Goal: Information Seeking & Learning: Find specific fact

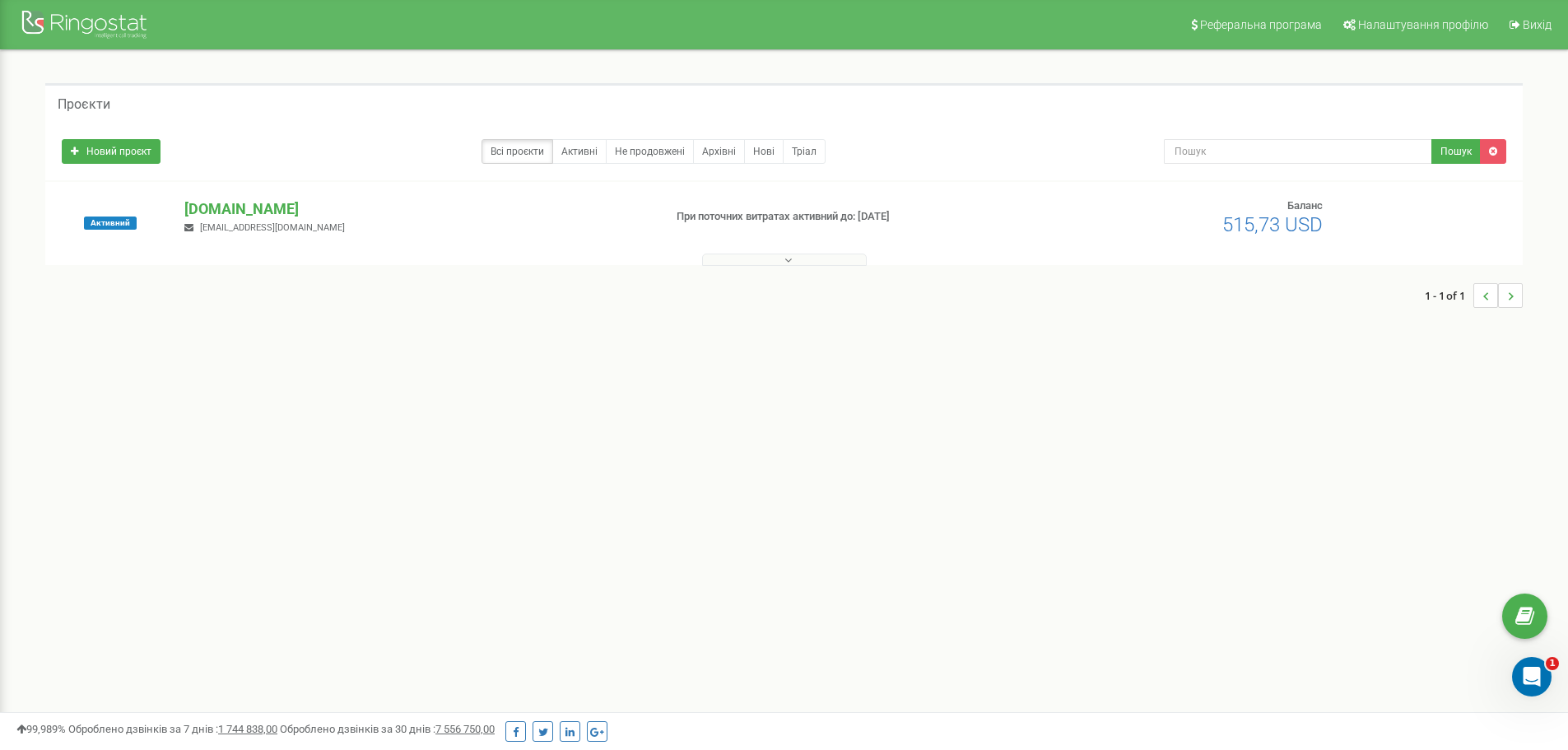
click at [759, 259] on button at bounding box center [784, 259] width 165 height 12
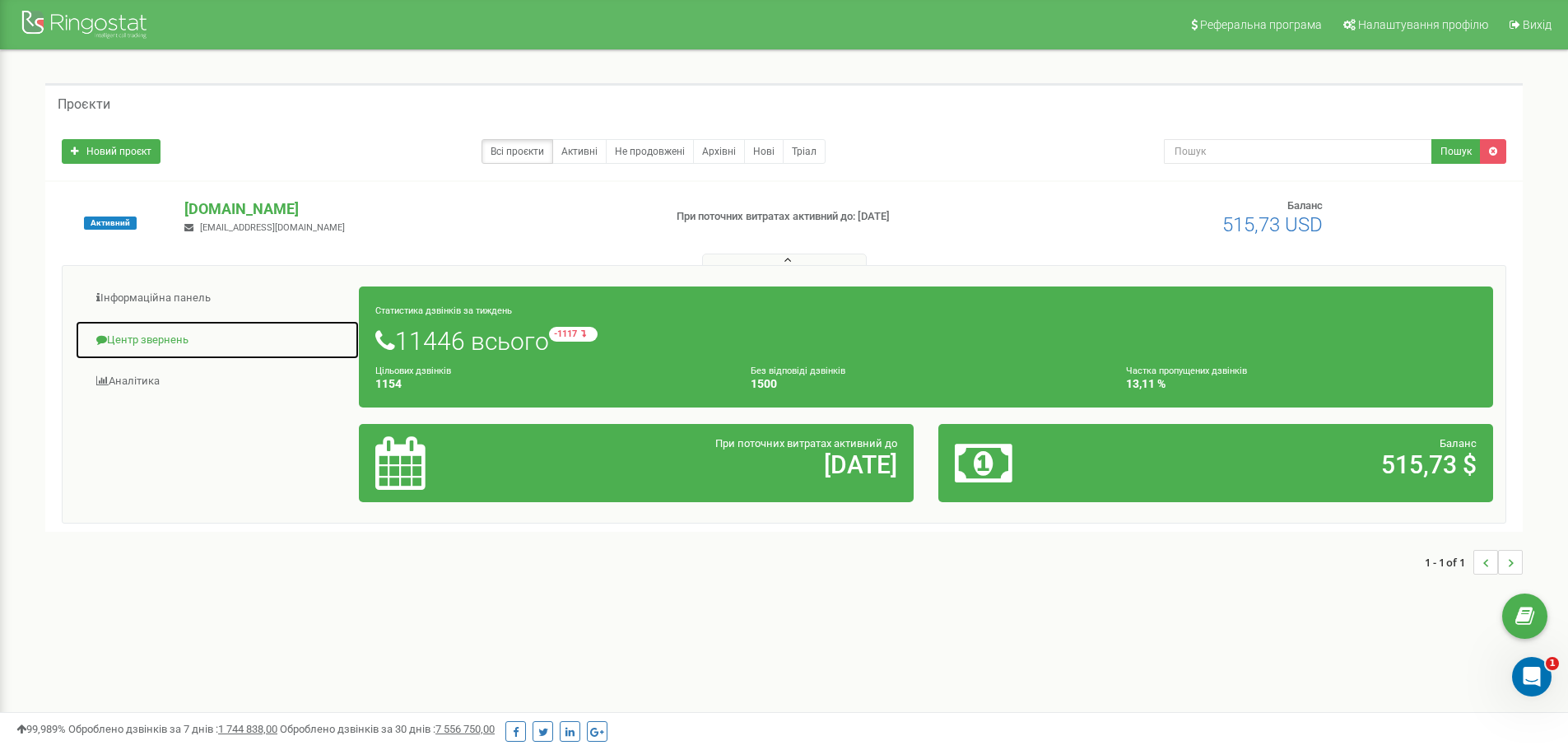
click at [236, 350] on link "Центр звернень" at bounding box center [217, 340] width 285 height 41
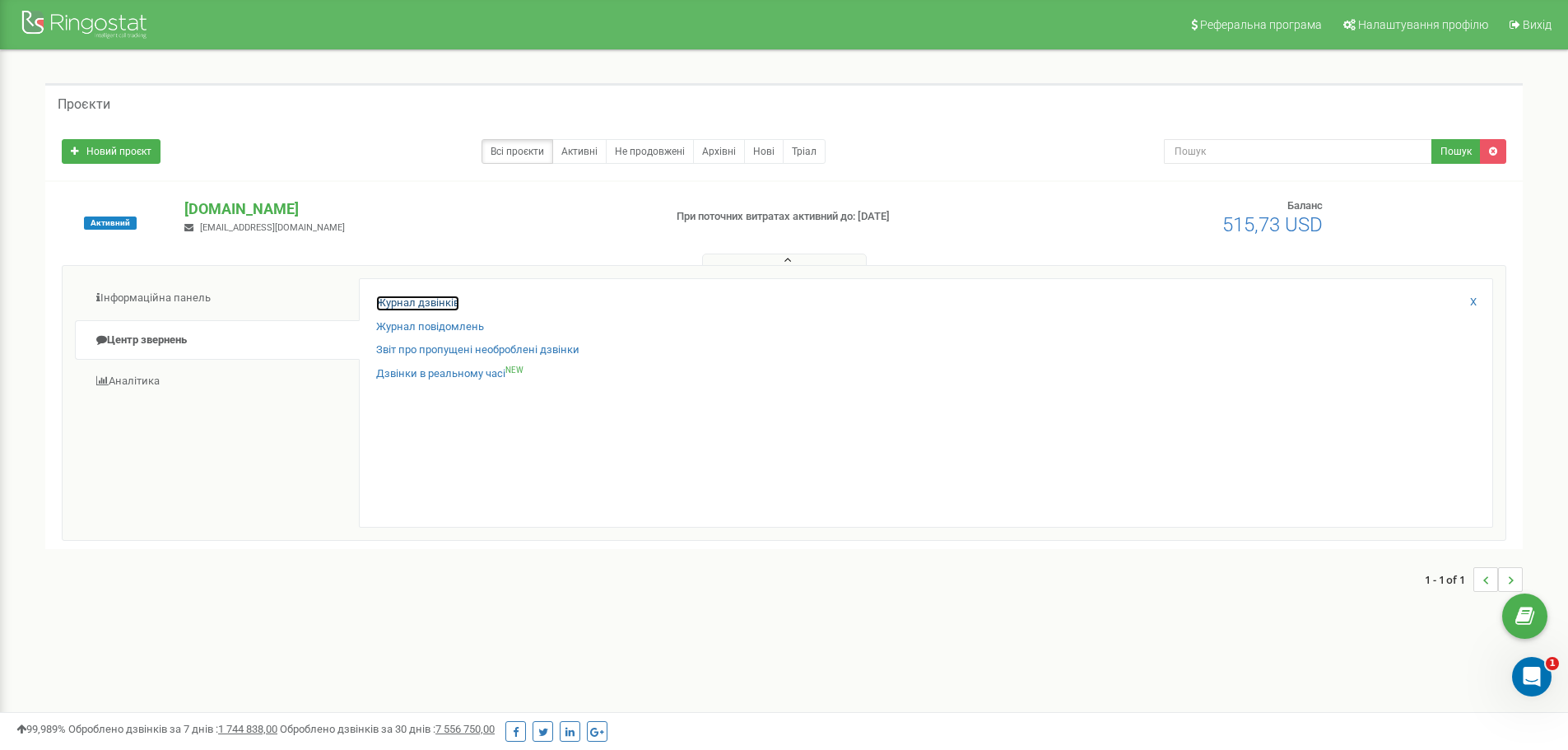
click at [402, 296] on link "Журнал дзвінків" at bounding box center [417, 303] width 83 height 16
click at [433, 297] on link "Журнал дзвінків" at bounding box center [417, 303] width 83 height 16
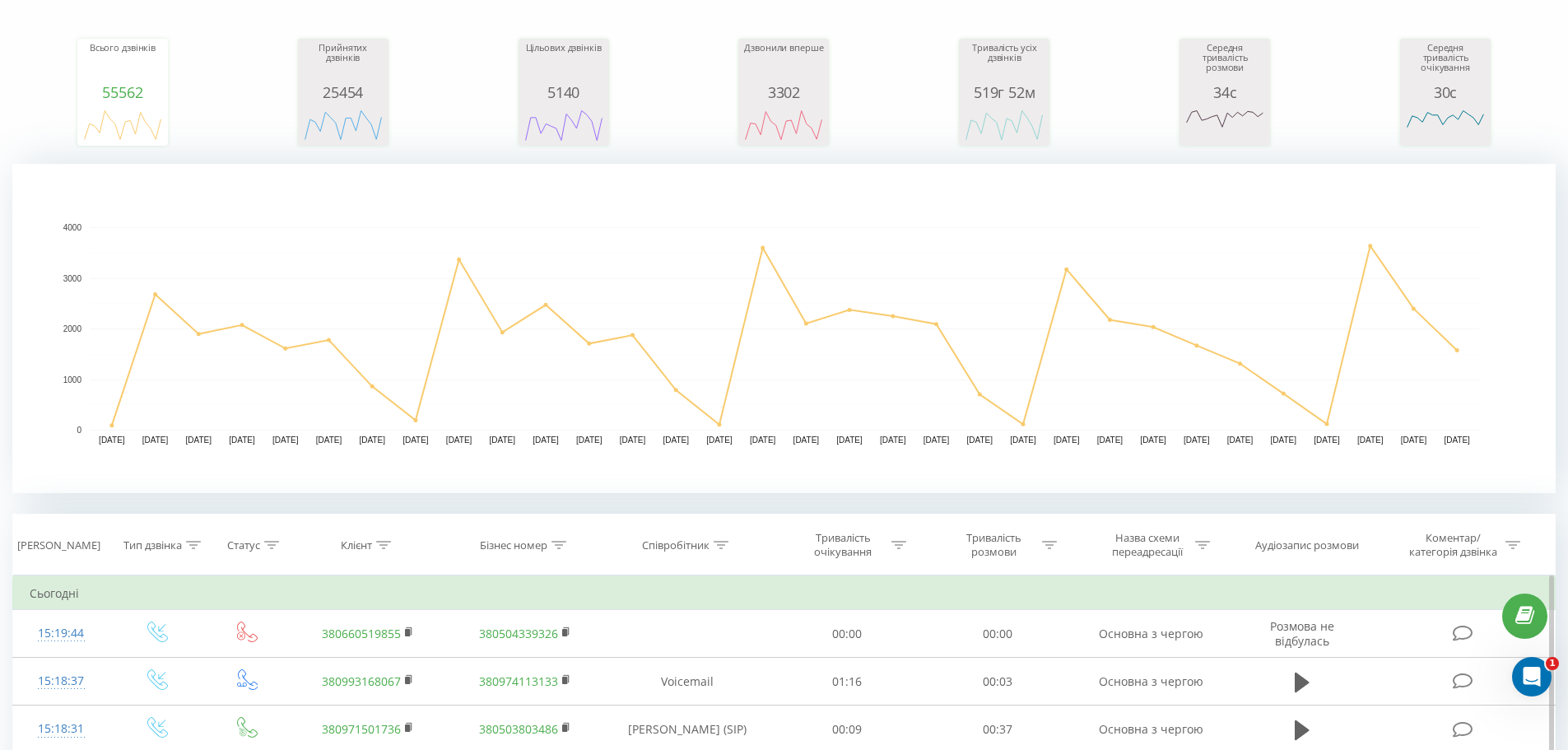
scroll to position [247, 0]
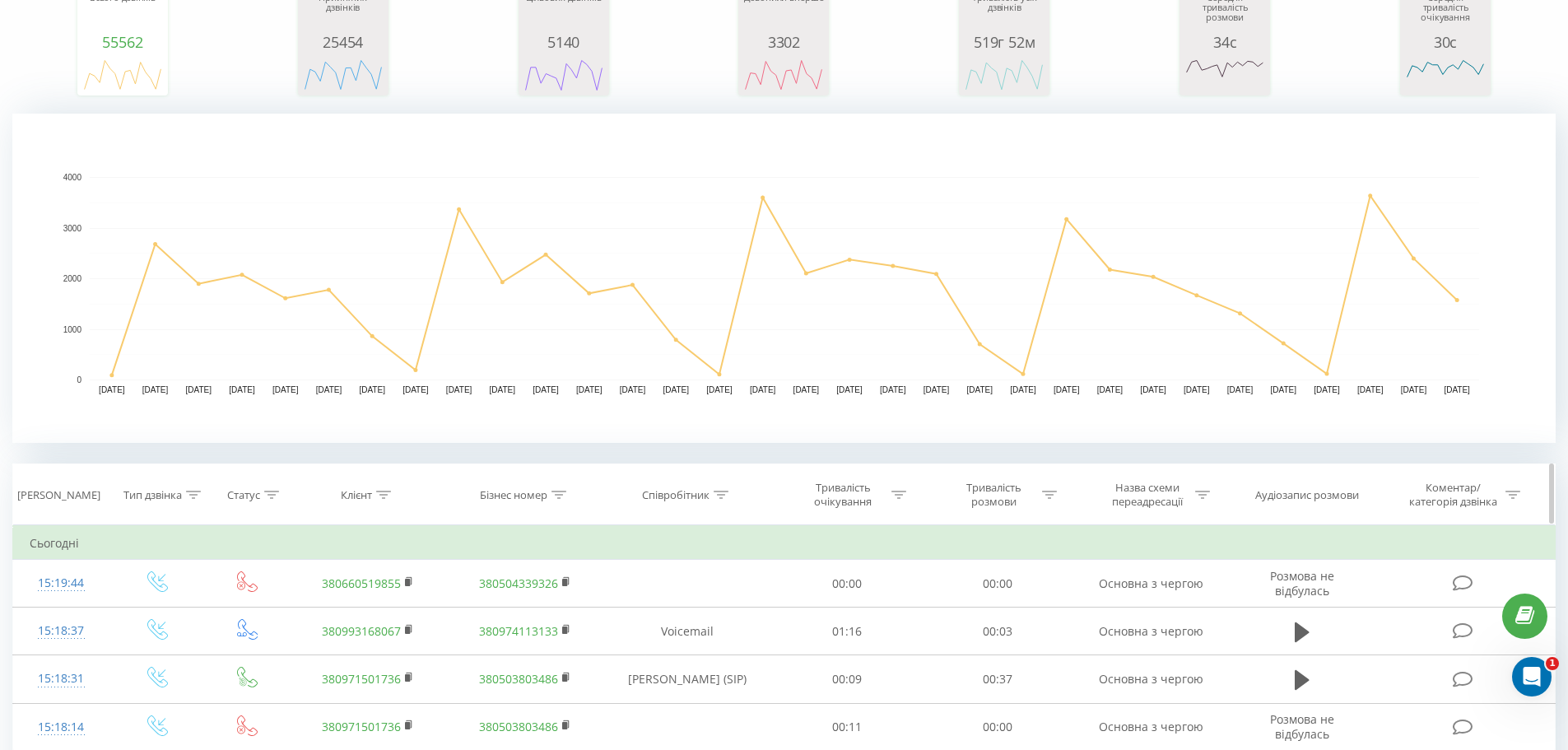
click at [557, 498] on icon at bounding box center [559, 495] width 15 height 8
paste input "380680535564"
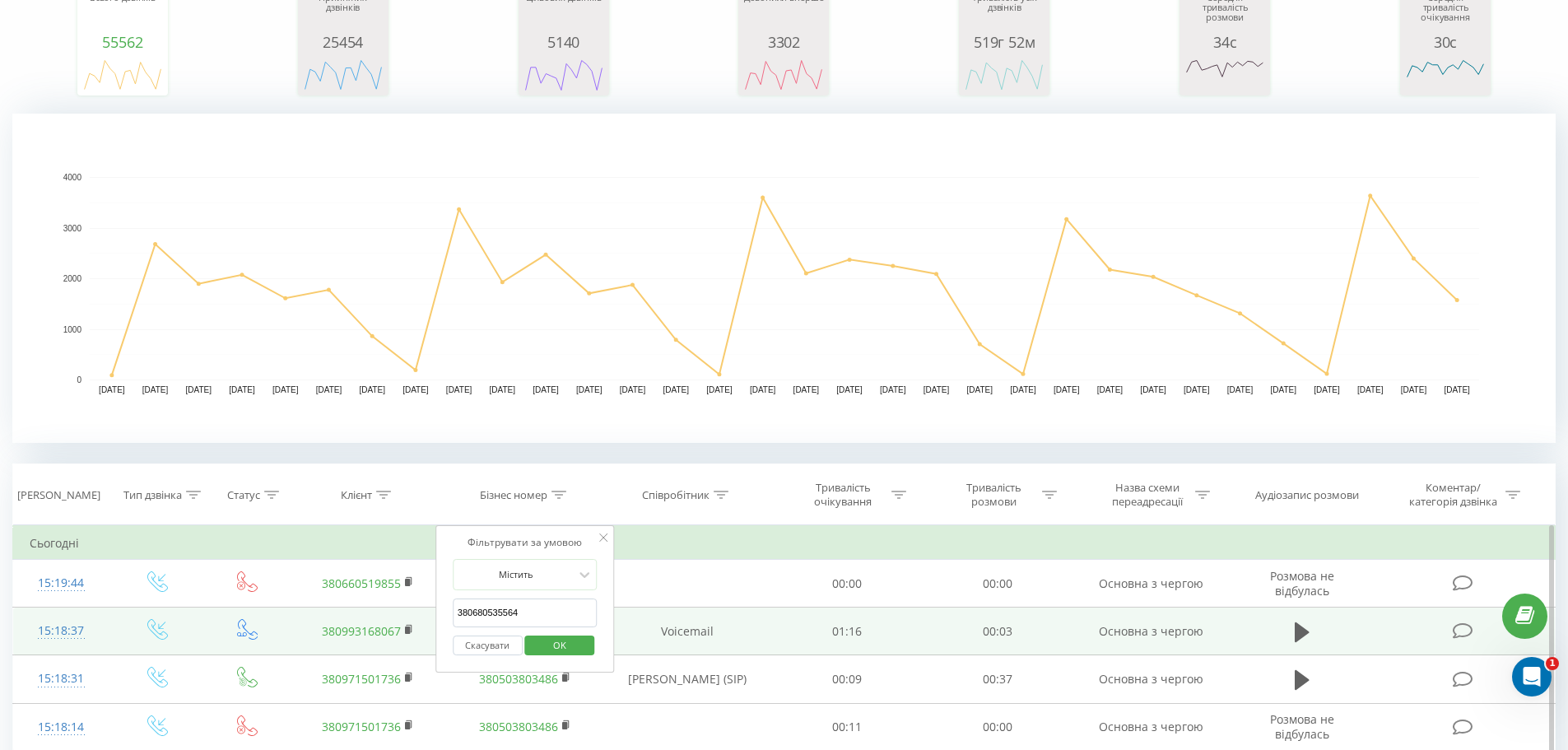
drag, startPoint x: 549, startPoint y: 618, endPoint x: 26, endPoint y: 639, distance: 523.4
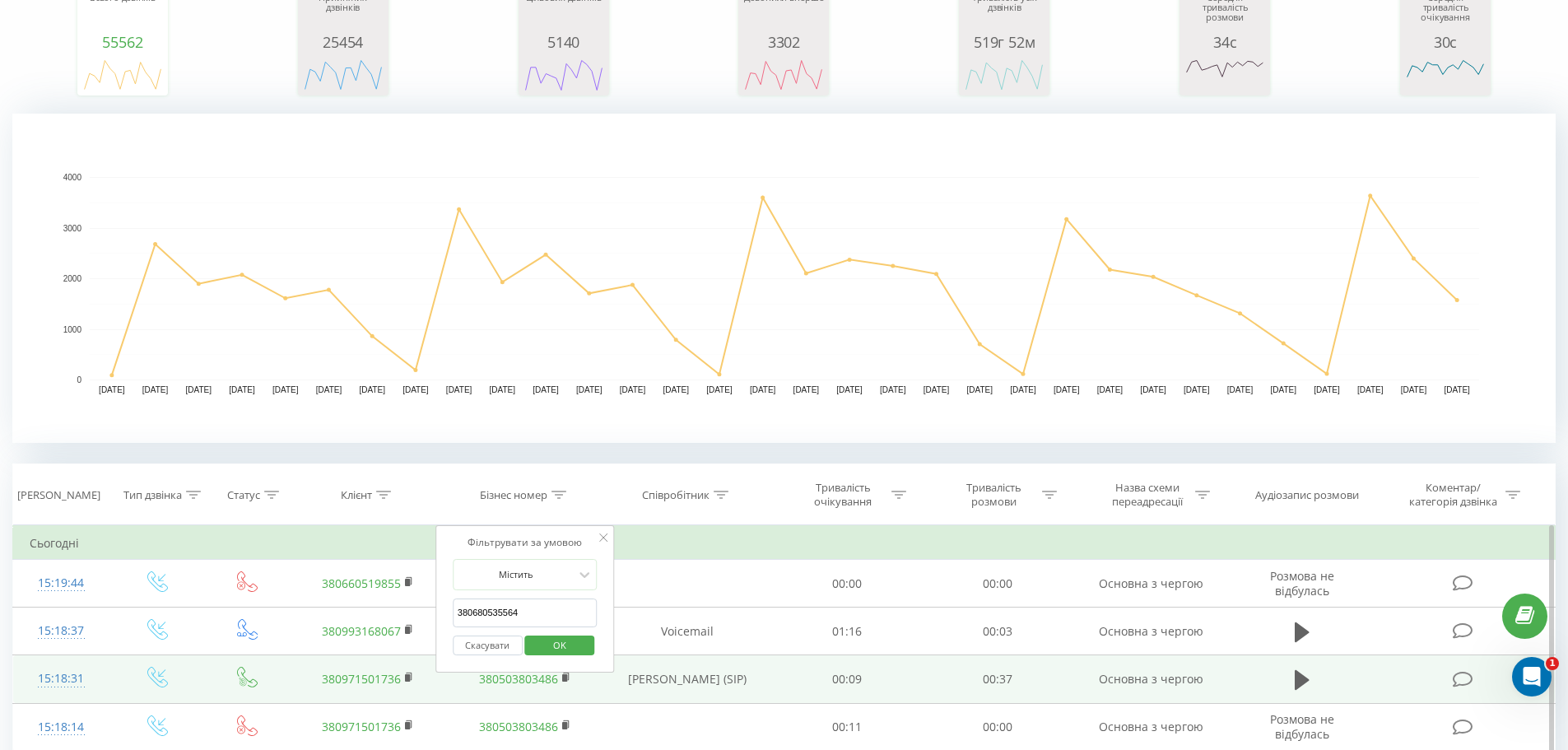
paste input "0677524612"
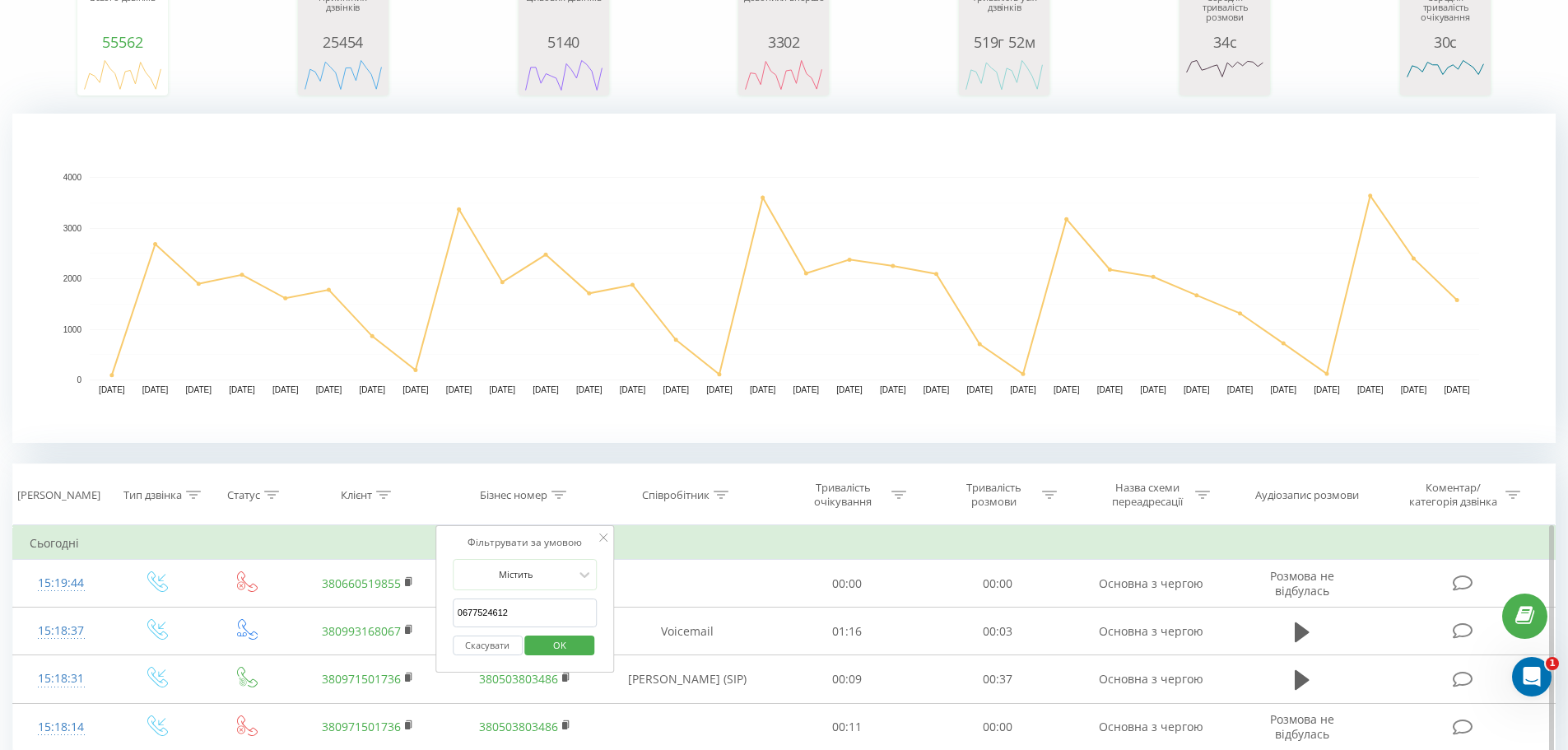
type input "0677524612"
click at [565, 642] on span "OK" at bounding box center [560, 645] width 46 height 26
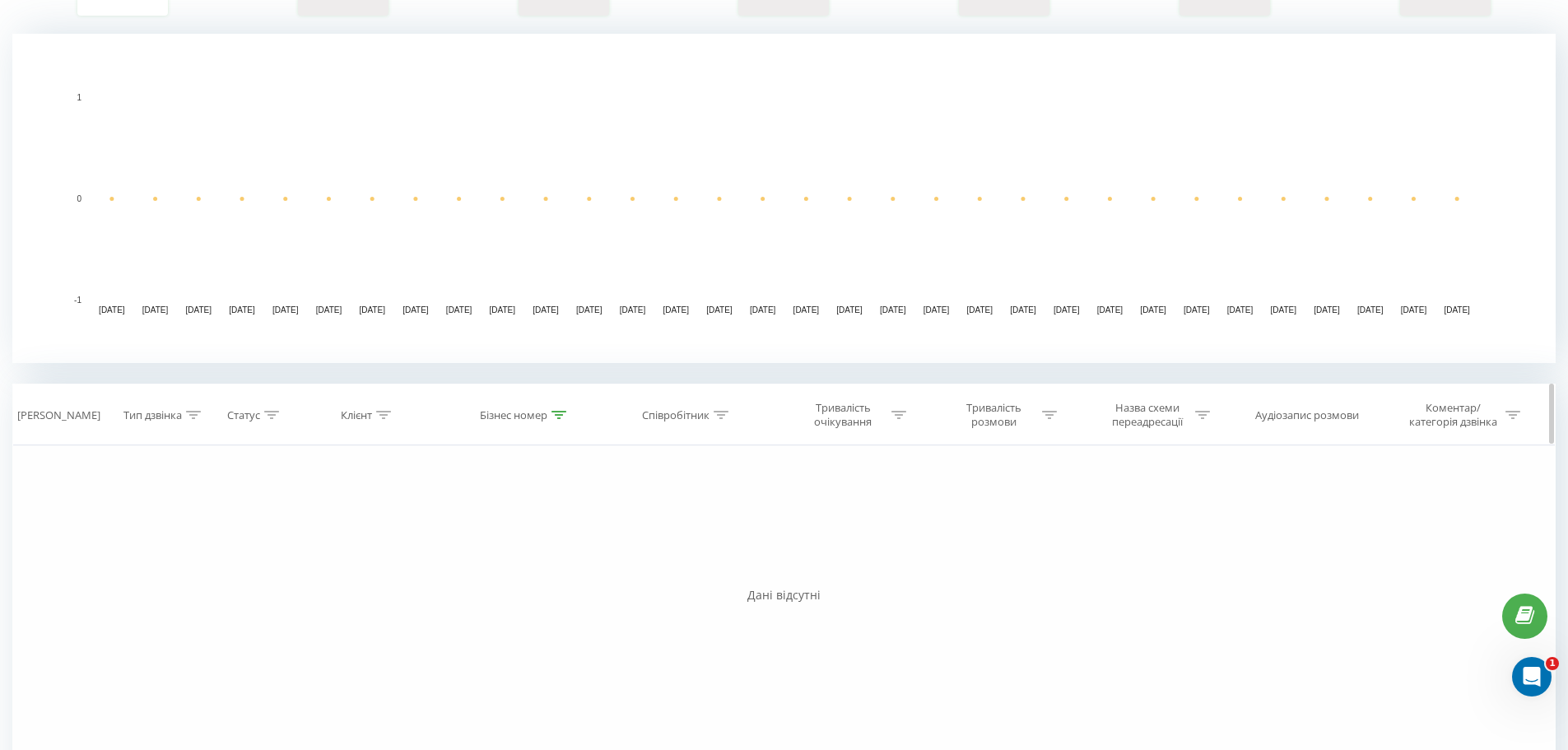
scroll to position [329, 0]
click at [557, 415] on icon at bounding box center [559, 412] width 15 height 8
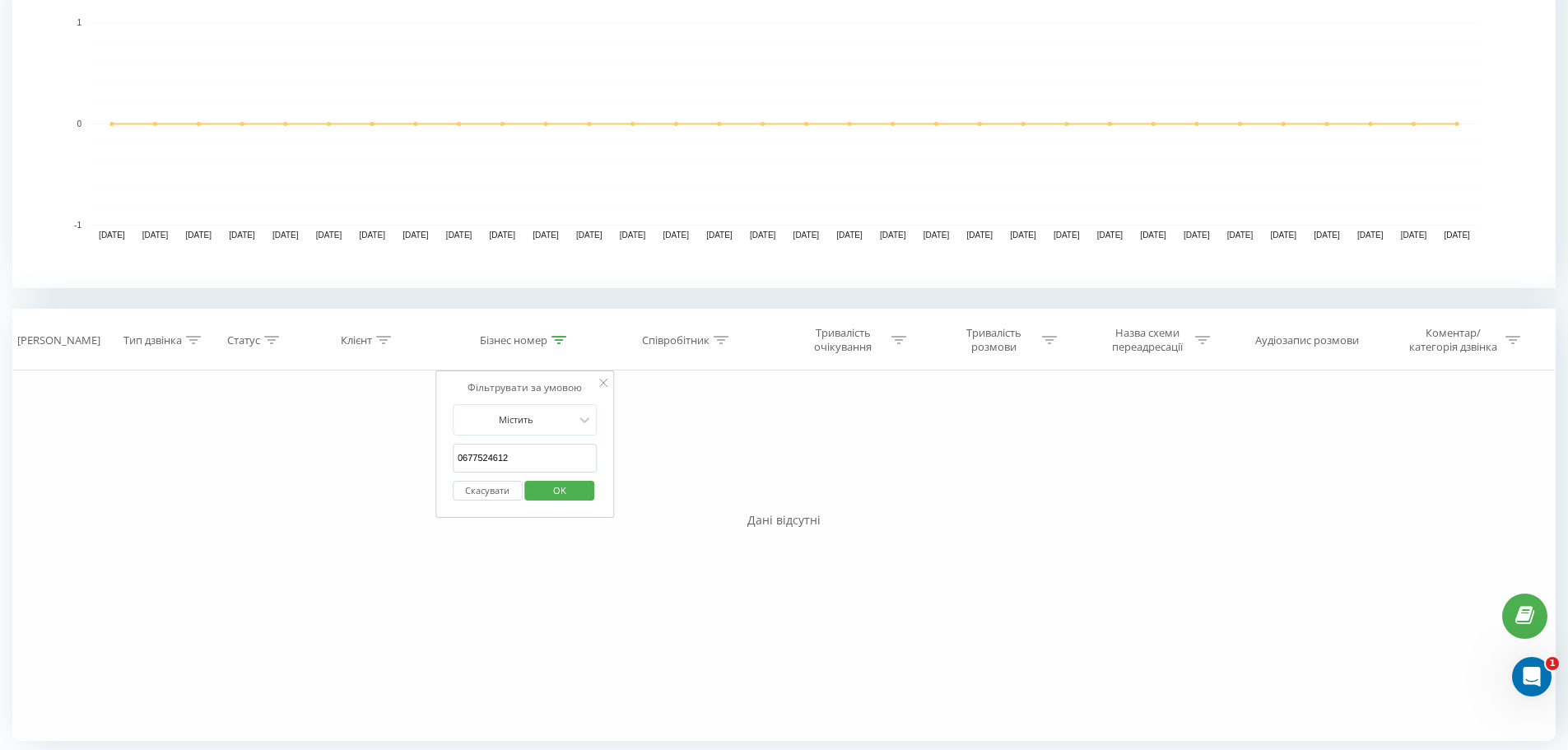
scroll to position [406, 0]
drag, startPoint x: 553, startPoint y: 453, endPoint x: 0, endPoint y: 381, distance: 557.7
click at [0, 397] on div "Всі дзвінки Основний Графік Експорт .csv .xls .xlsx [DATE] - [DATE] Скинути філ…" at bounding box center [784, 196] width 1568 height 1107
drag, startPoint x: 559, startPoint y: 488, endPoint x: 474, endPoint y: 388, distance: 131.2
click at [559, 486] on span "OK" at bounding box center [560, 485] width 46 height 26
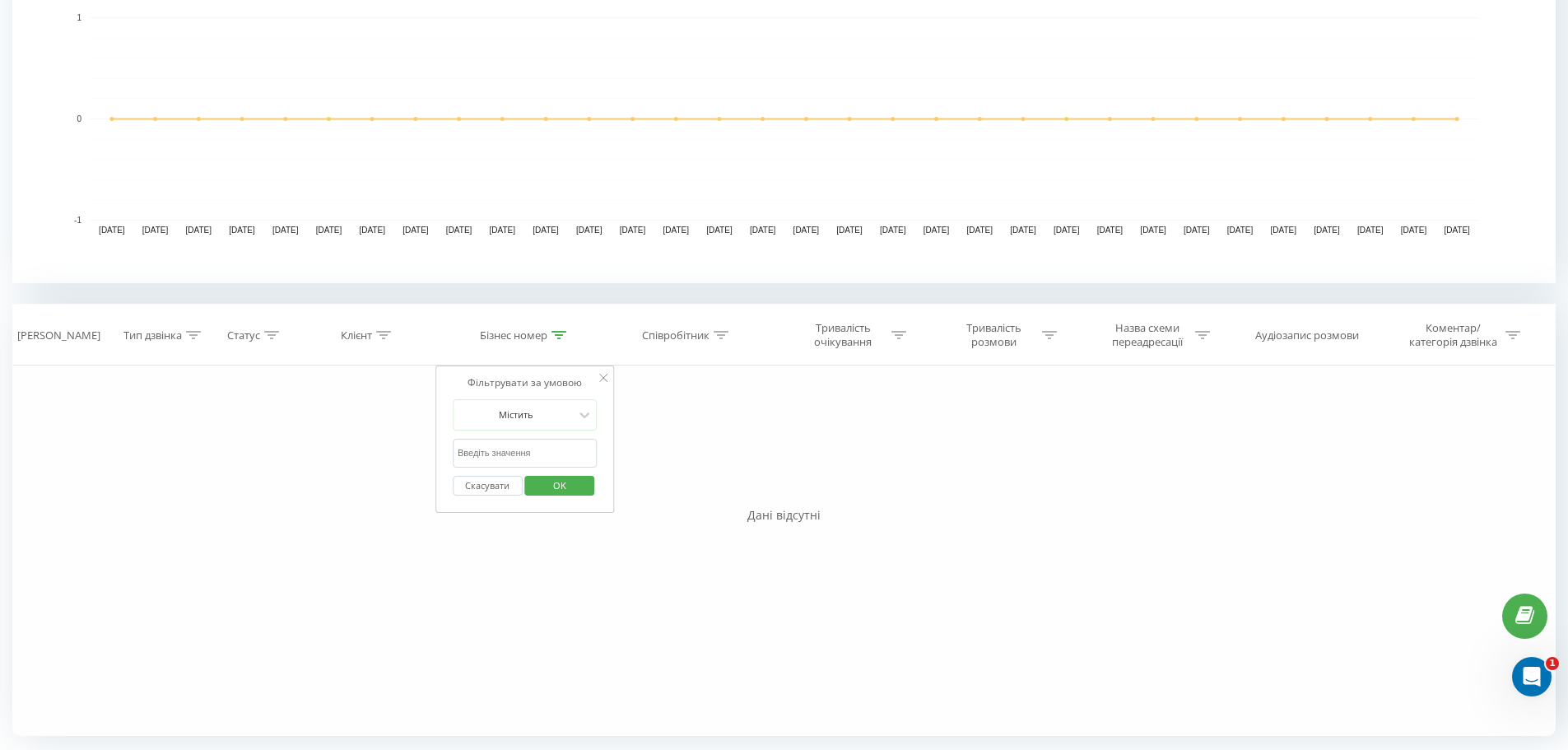
scroll to position [175, 0]
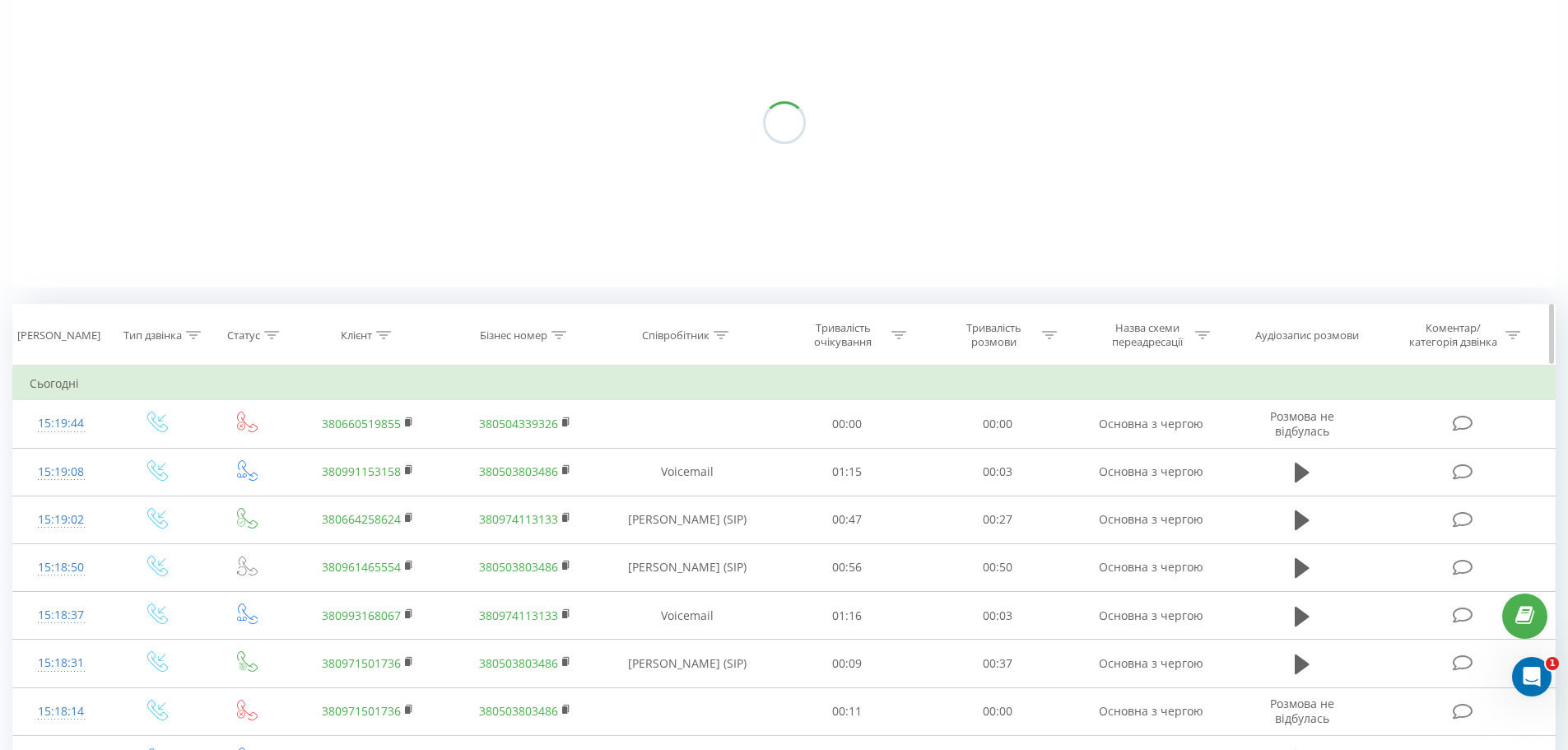
click at [381, 332] on icon at bounding box center [383, 335] width 15 height 8
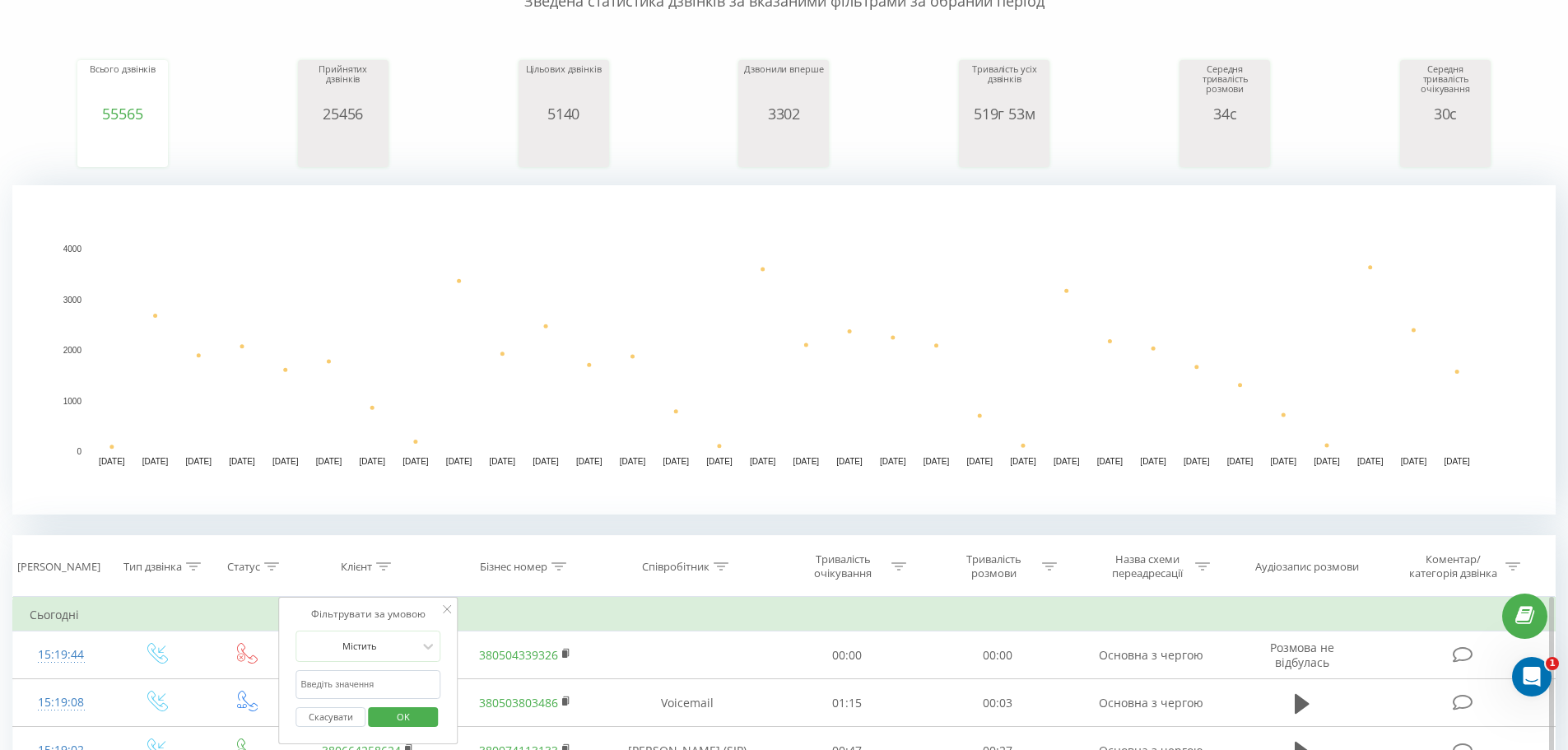
paste input "0677524612"
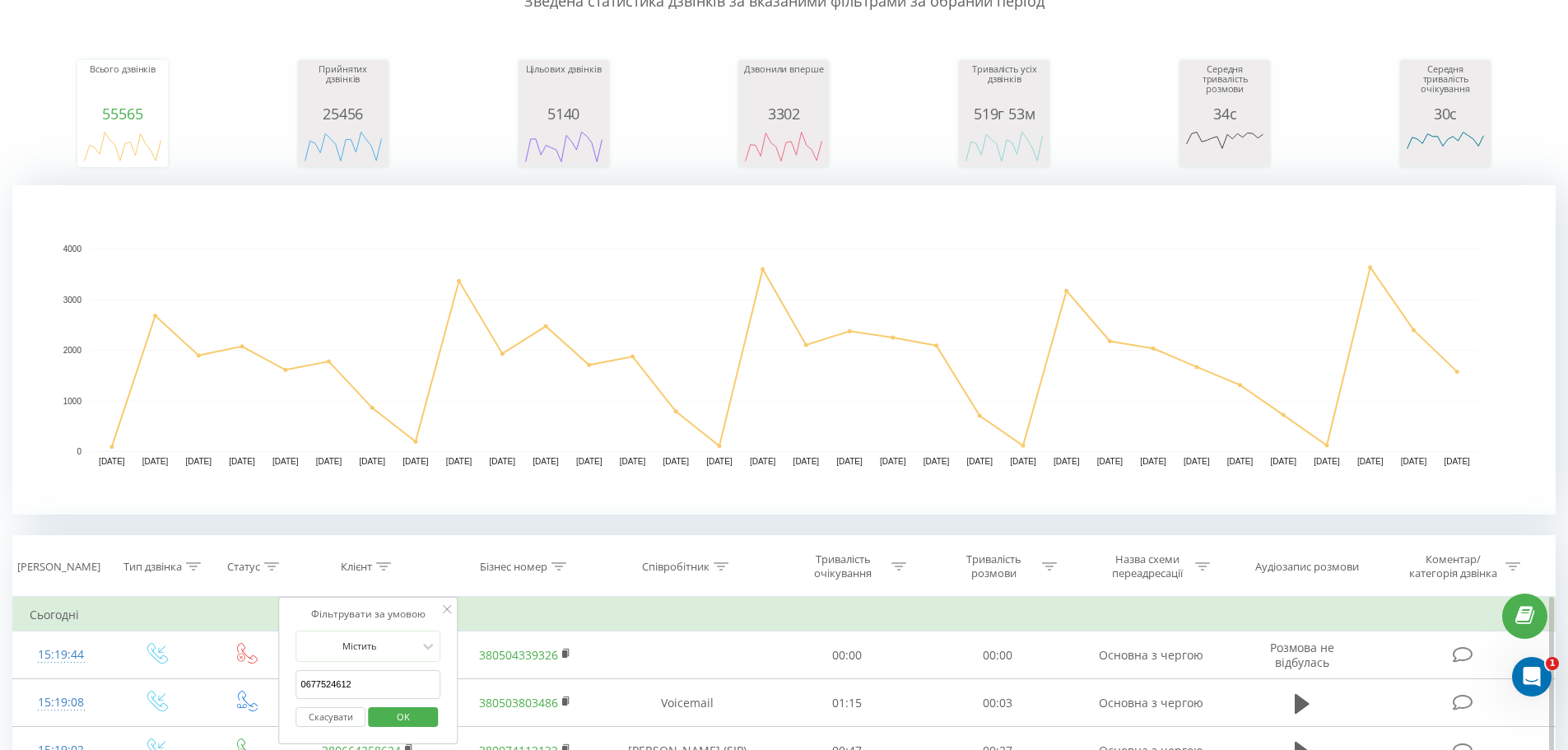
type input "0677524612"
click at [399, 719] on span "OK" at bounding box center [403, 716] width 46 height 26
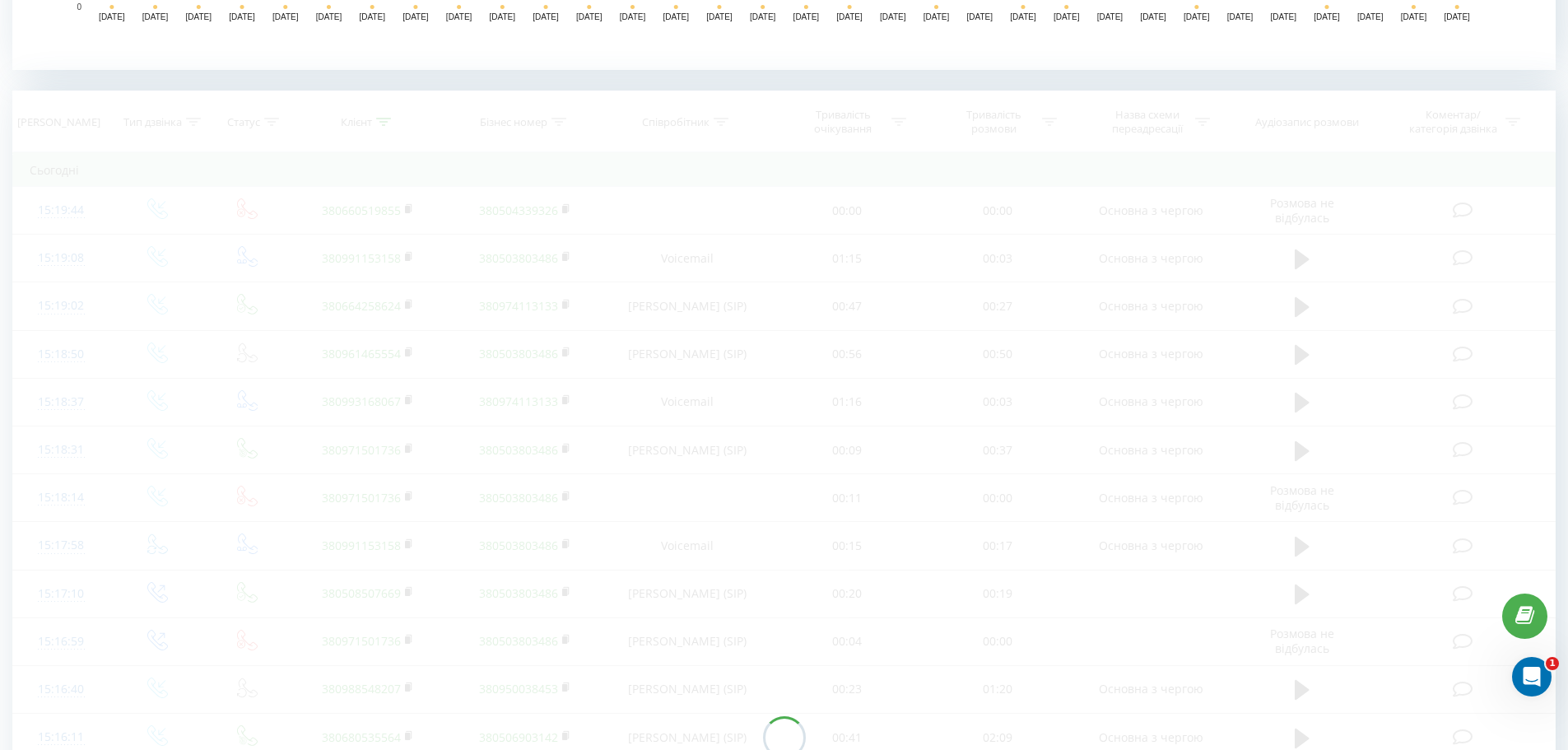
scroll to position [752, 0]
